Goal: Information Seeking & Learning: Check status

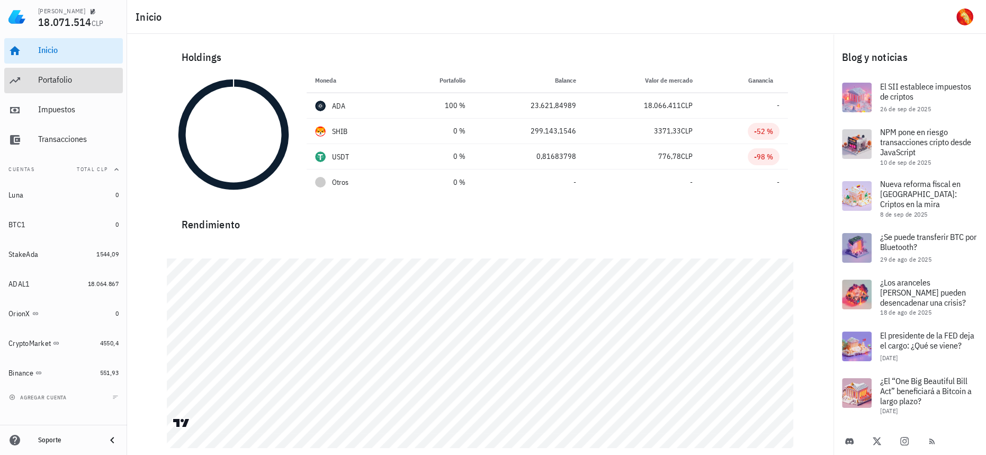
click at [91, 73] on div "Portafolio" at bounding box center [78, 80] width 81 height 24
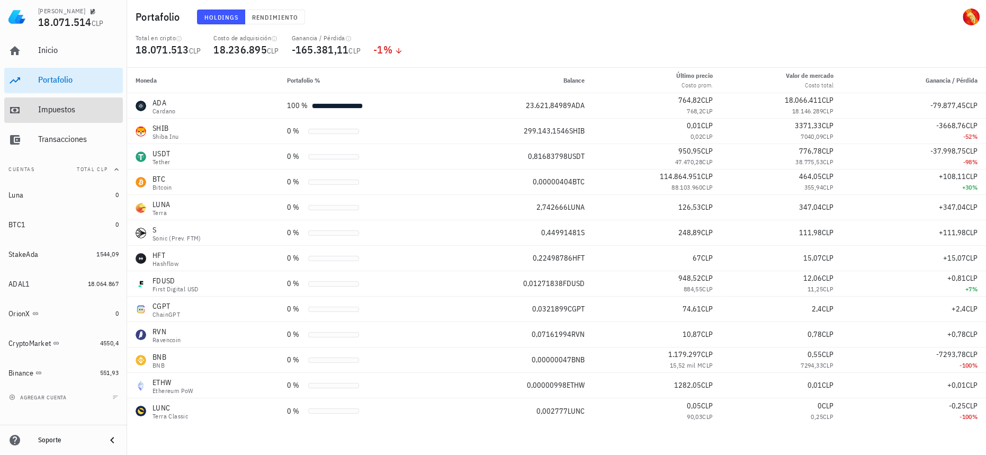
click at [77, 104] on div "Impuestos" at bounding box center [78, 110] width 81 height 24
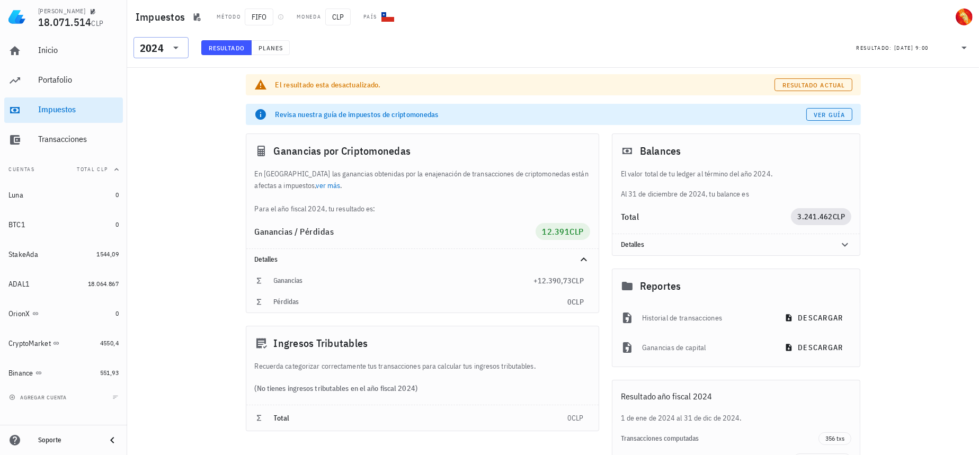
click at [168, 50] on div at bounding box center [174, 47] width 15 height 13
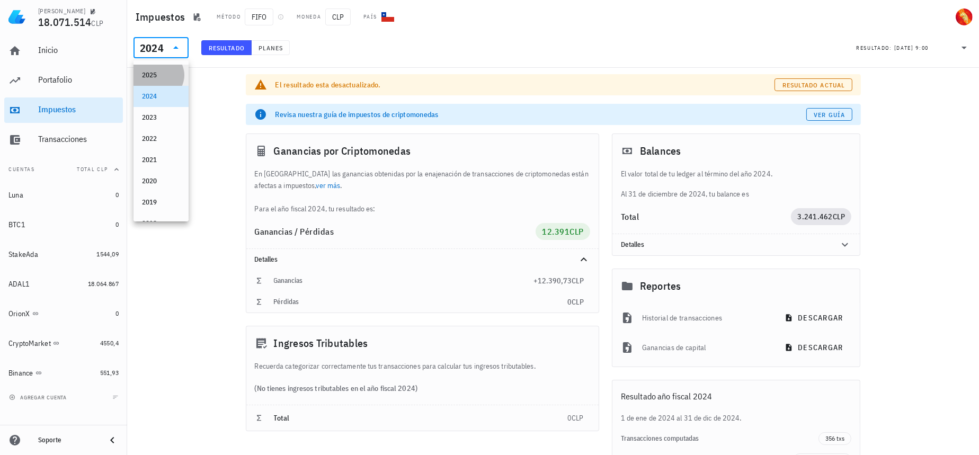
click at [154, 77] on div "2025" at bounding box center [161, 75] width 38 height 8
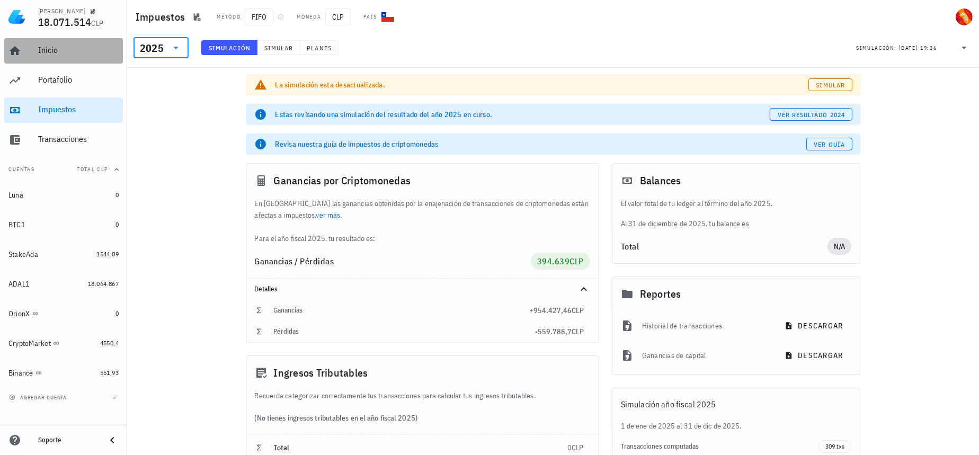
click at [29, 50] on link "Inicio" at bounding box center [63, 50] width 119 height 25
